Goal: Information Seeking & Learning: Learn about a topic

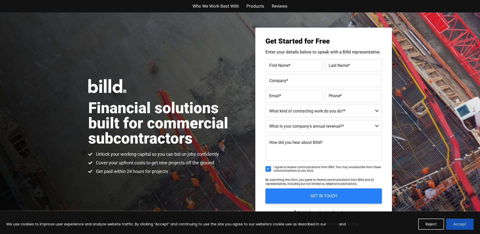
click at [452, 222] on button "Accept" at bounding box center [460, 223] width 28 height 11
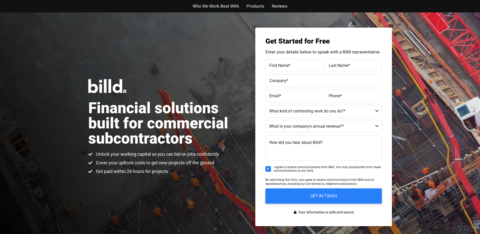
click at [251, 5] on span "Products" at bounding box center [255, 6] width 18 height 7
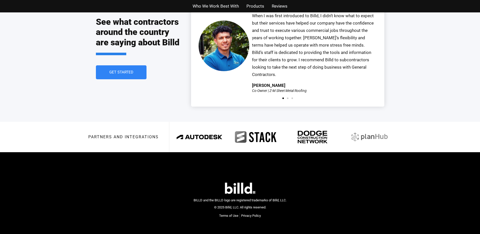
scroll to position [1156, 0]
